Goal: Information Seeking & Learning: Learn about a topic

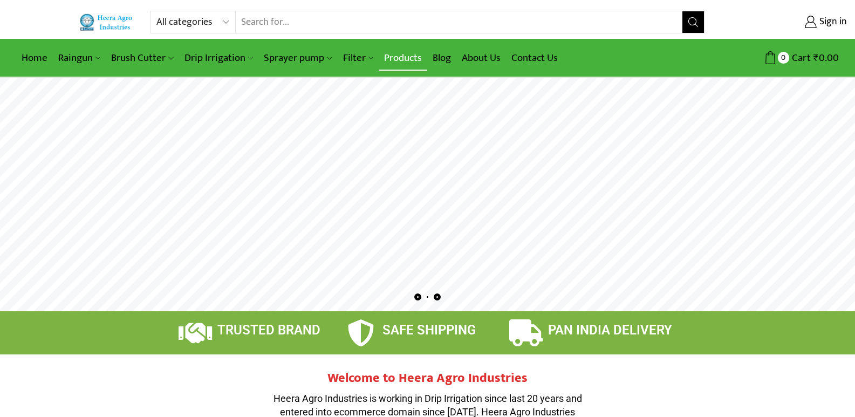
click at [393, 58] on link "Products" at bounding box center [403, 57] width 49 height 25
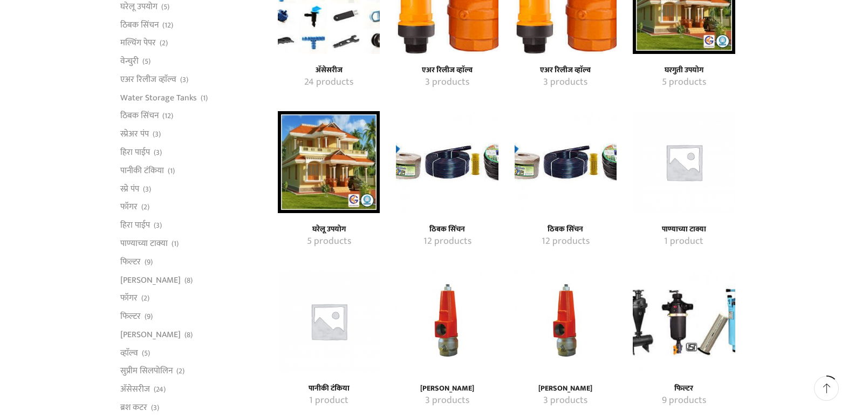
scroll to position [324, 0]
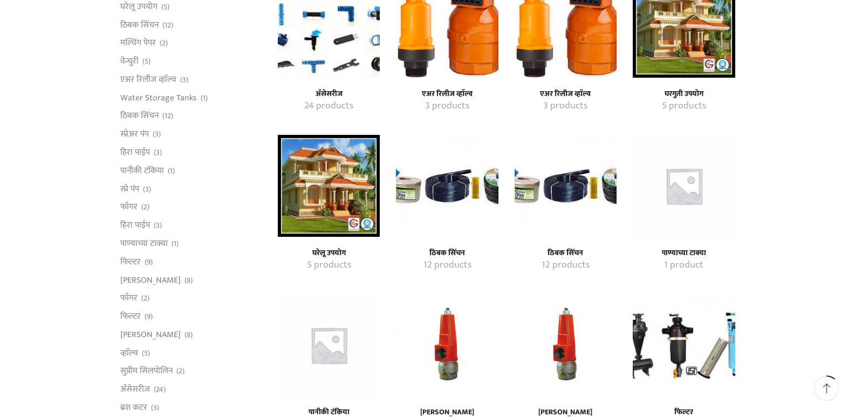
click at [451, 249] on h4 "ठिबक सिंचन" at bounding box center [447, 253] width 78 height 9
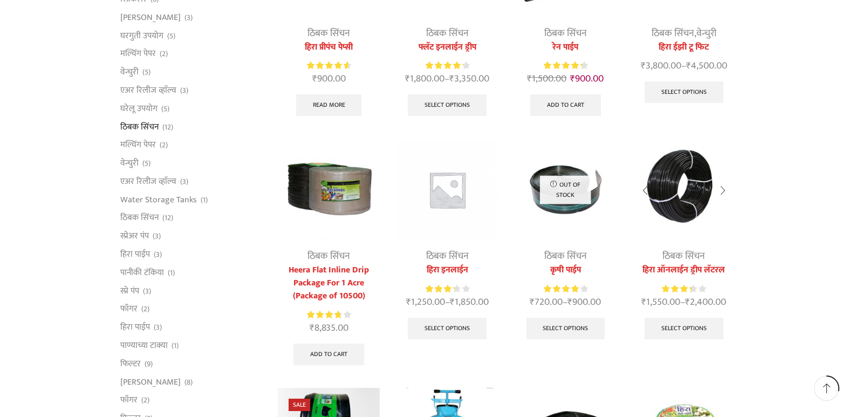
scroll to position [270, 0]
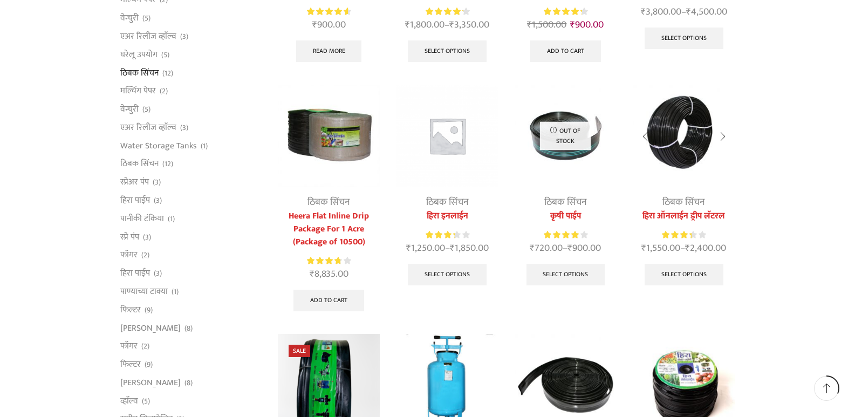
click at [691, 142] on img at bounding box center [684, 136] width 102 height 102
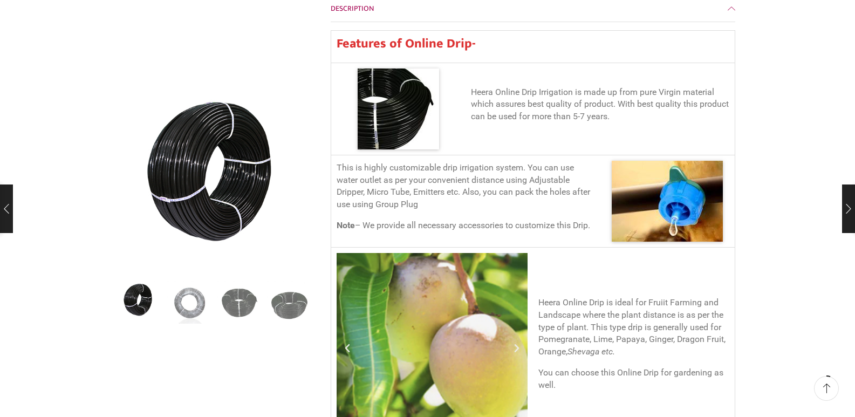
scroll to position [485, 0]
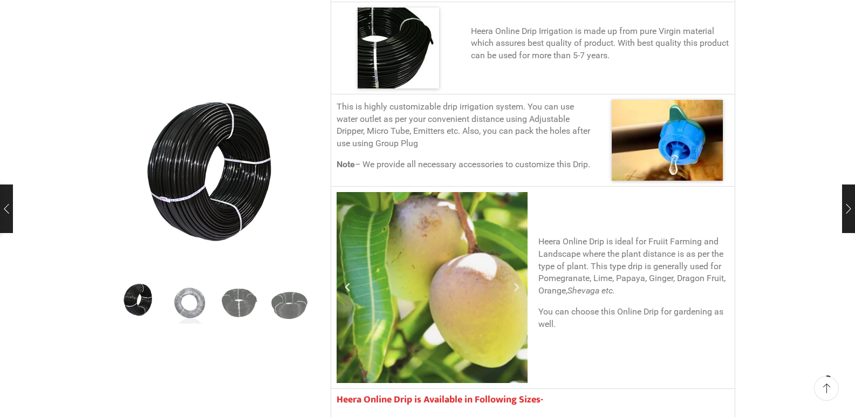
click at [517, 282] on icon "Next slide" at bounding box center [516, 287] width 11 height 11
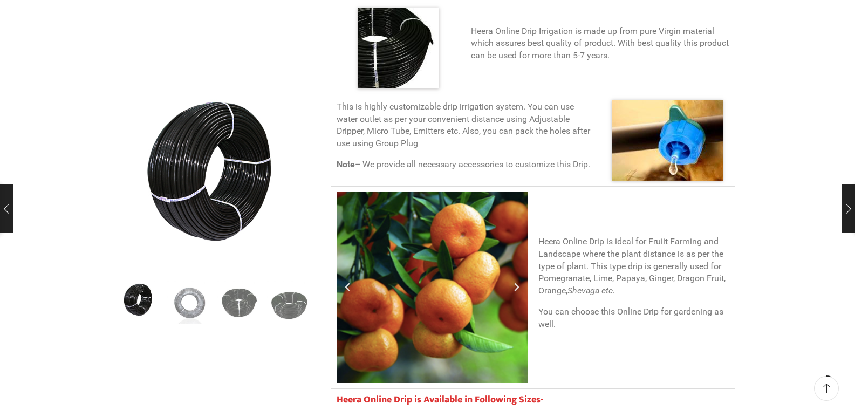
click at [517, 282] on icon "Next slide" at bounding box center [516, 287] width 11 height 11
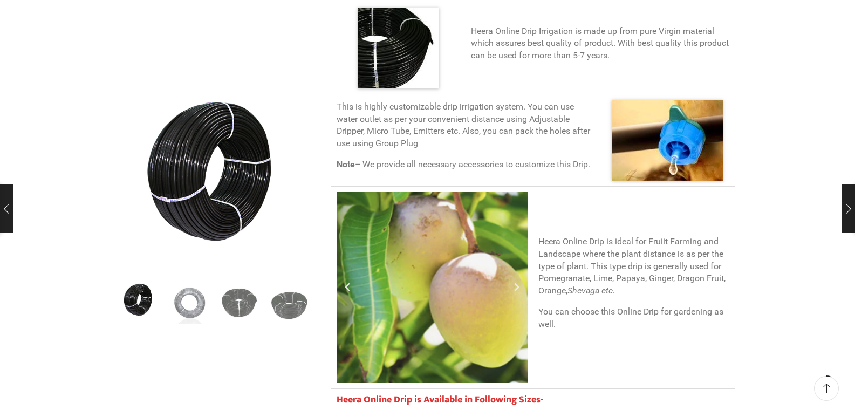
click at [517, 282] on icon "Next slide" at bounding box center [516, 287] width 11 height 11
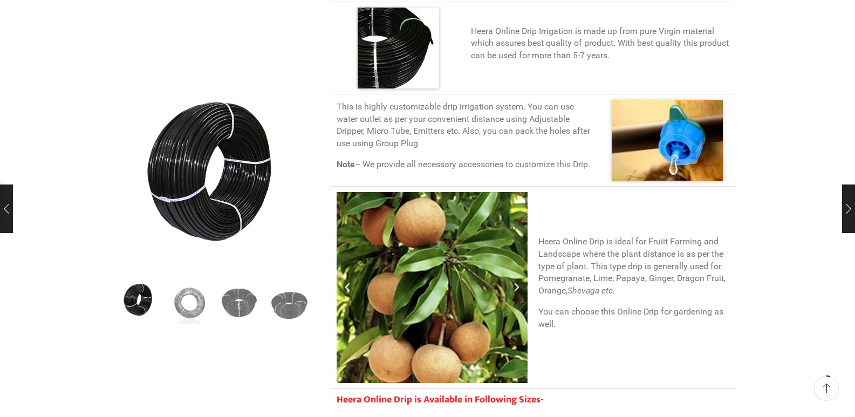
click at [517, 282] on icon "Next slide" at bounding box center [516, 287] width 11 height 11
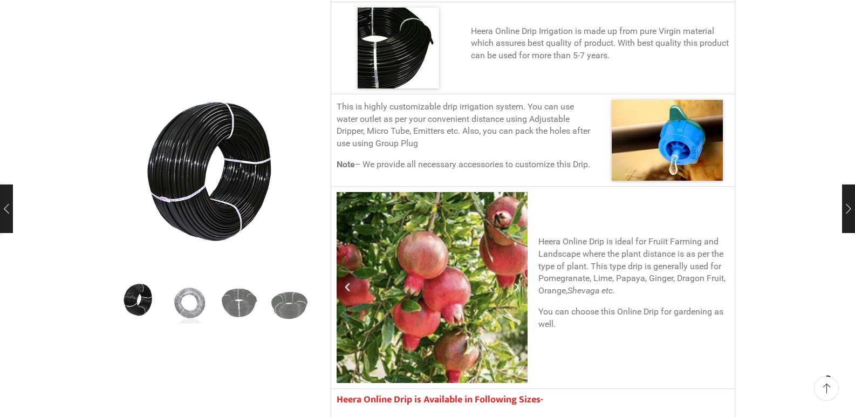
click at [517, 282] on icon "Next slide" at bounding box center [516, 287] width 11 height 11
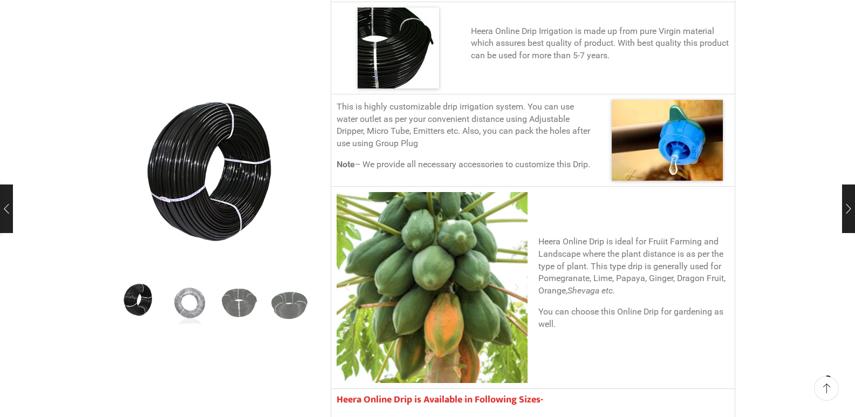
click at [519, 282] on icon "Next slide" at bounding box center [516, 287] width 11 height 11
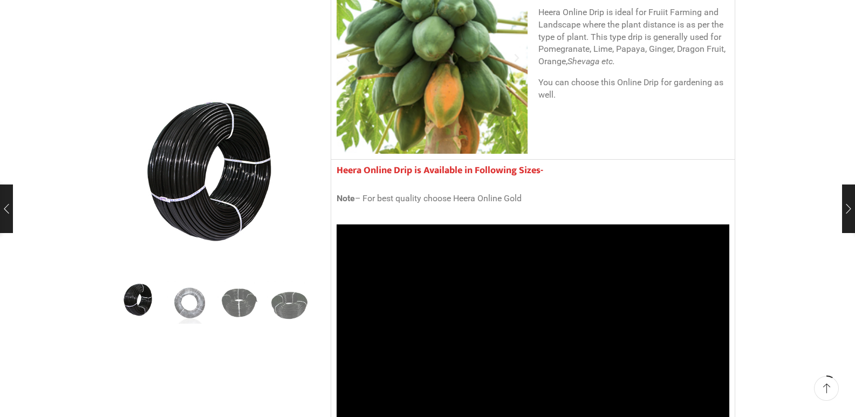
scroll to position [809, 0]
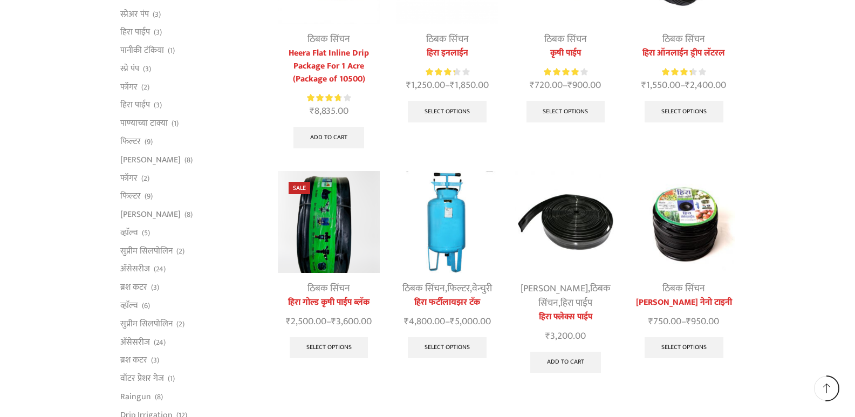
scroll to position [431, 0]
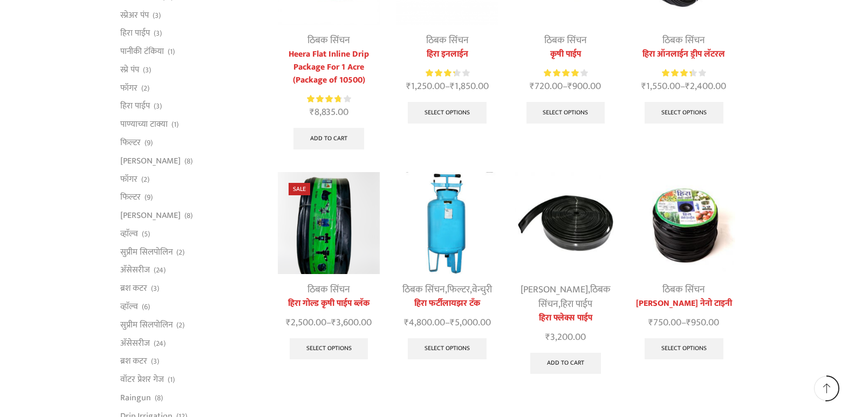
click at [684, 294] on link "ठिबक सिंचन" at bounding box center [683, 290] width 43 height 16
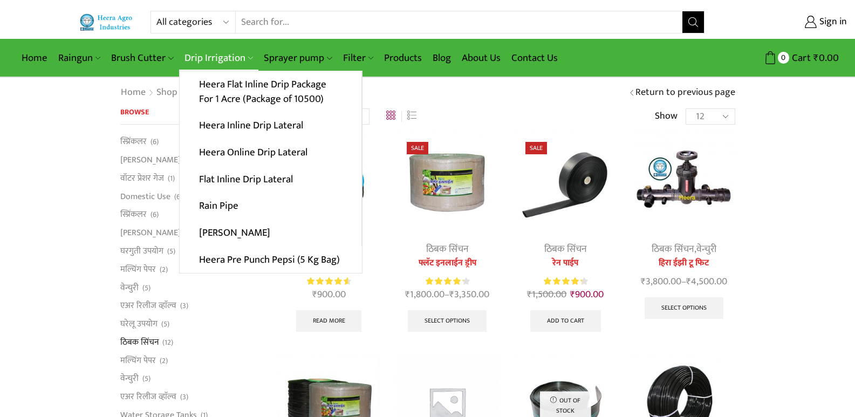
click at [208, 57] on link "Drip Irrigation" at bounding box center [218, 57] width 79 height 25
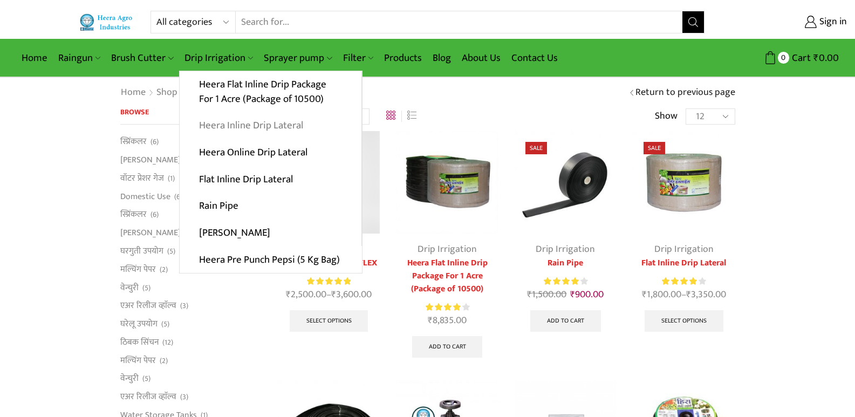
click at [250, 128] on link "Heera Inline Drip Lateral" at bounding box center [271, 125] width 182 height 27
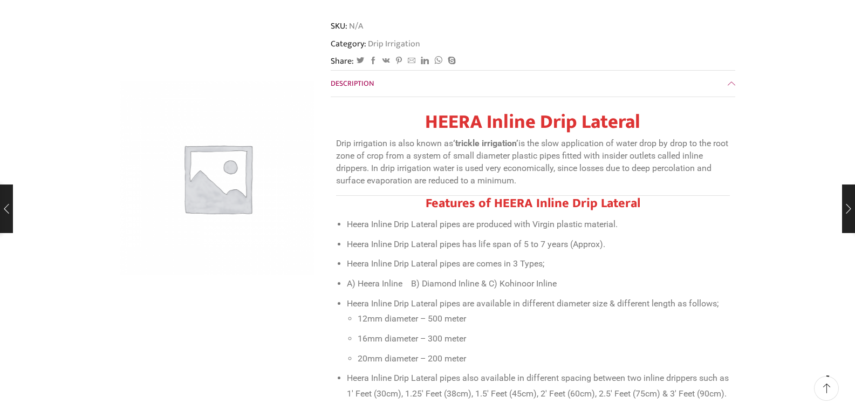
scroll to position [324, 0]
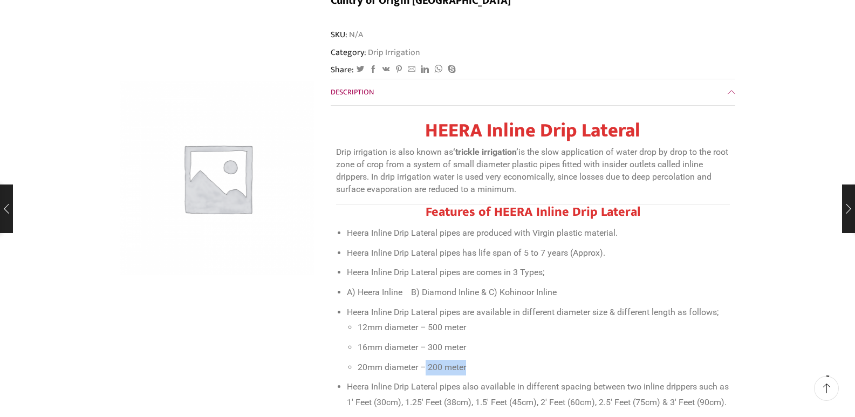
drag, startPoint x: 471, startPoint y: 340, endPoint x: 427, endPoint y: 341, distance: 44.2
click at [427, 360] on li "20mm diameter – 200 meter" at bounding box center [544, 368] width 372 height 16
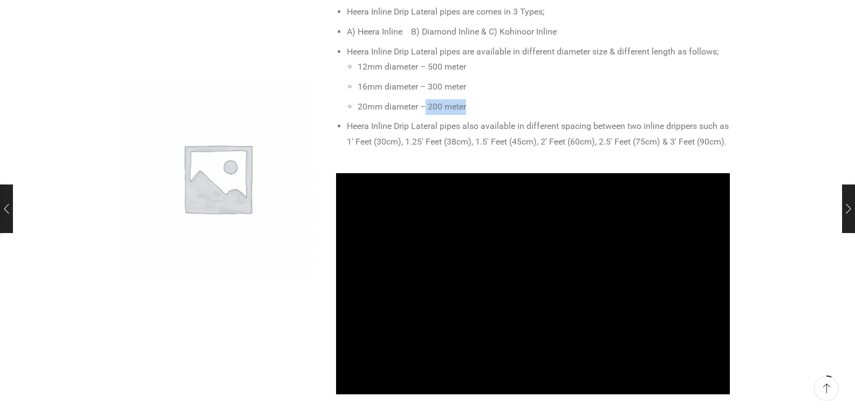
scroll to position [593, 0]
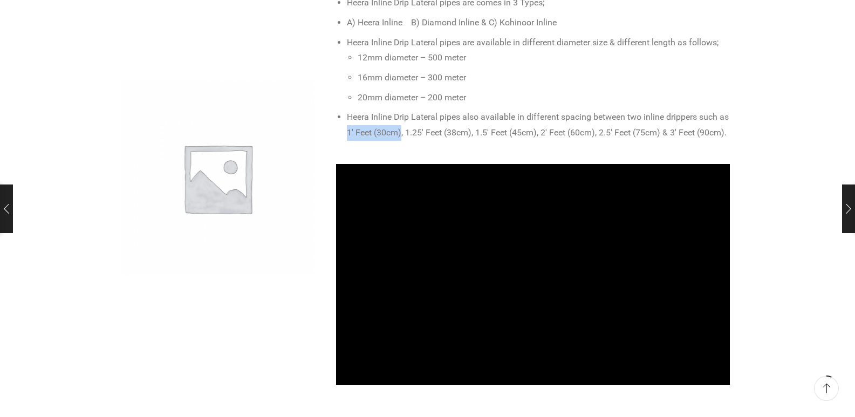
drag, startPoint x: 412, startPoint y: 108, endPoint x: 358, endPoint y: 112, distance: 54.6
click at [358, 112] on li "Heera Inline Drip Lateral pipes also available in different spacing between two…" at bounding box center [538, 124] width 383 height 31
click at [443, 112] on li "Heera Inline Drip Lateral pipes also available in different spacing between two…" at bounding box center [538, 124] width 383 height 31
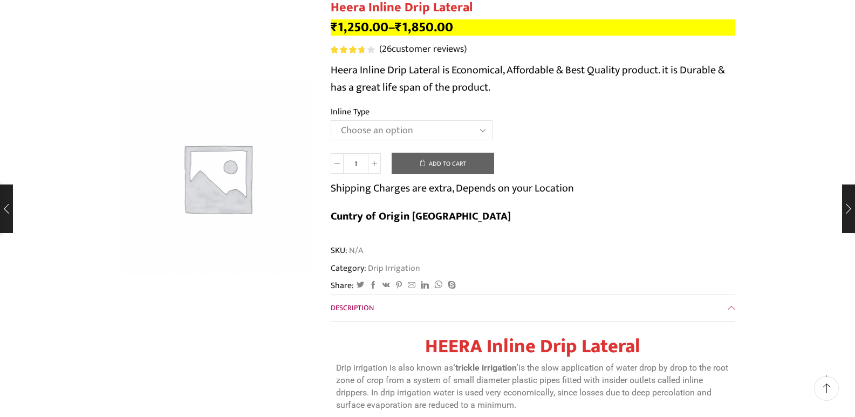
scroll to position [0, 0]
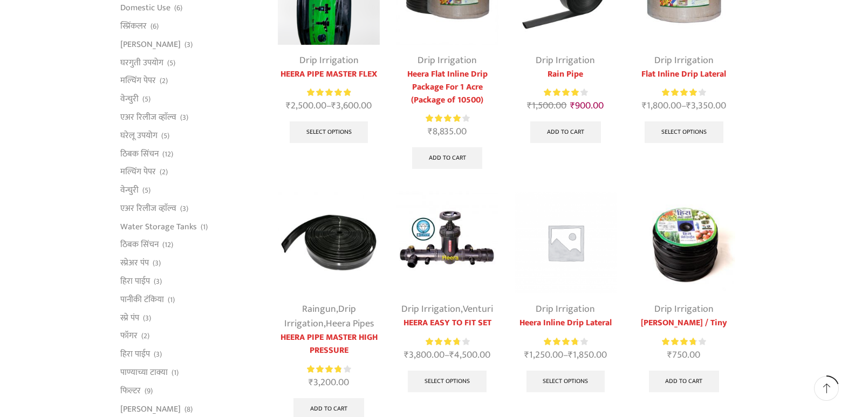
scroll to position [162, 0]
